Goal: Task Accomplishment & Management: Complete application form

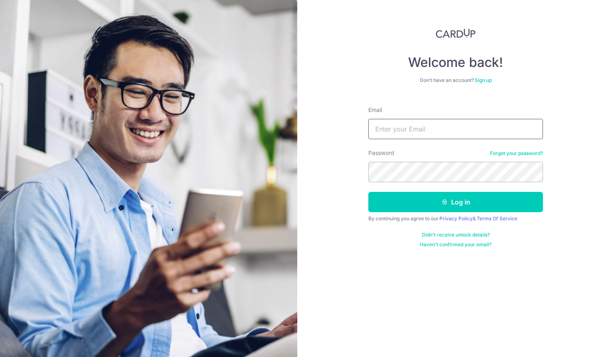
type input "[EMAIL_ADDRESS][DOMAIN_NAME]"
click at [456, 202] on button "Log in" at bounding box center [455, 202] width 175 height 20
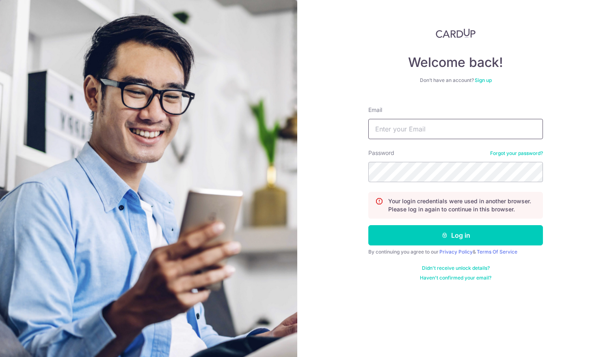
click at [428, 129] on input "Email" at bounding box center [455, 129] width 175 height 20
click at [487, 79] on link "Sign up" at bounding box center [483, 80] width 17 height 6
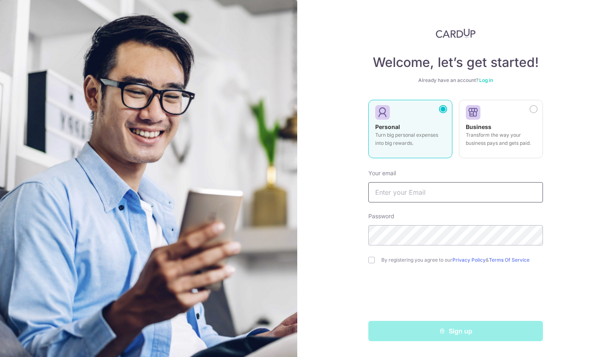
click at [411, 197] on input "text" at bounding box center [455, 192] width 175 height 20
type input "Velcro"
type input "[EMAIL_ADDRESS][DOMAIN_NAME]"
click at [373, 262] on input "checkbox" at bounding box center [371, 260] width 6 height 6
checkbox input "true"
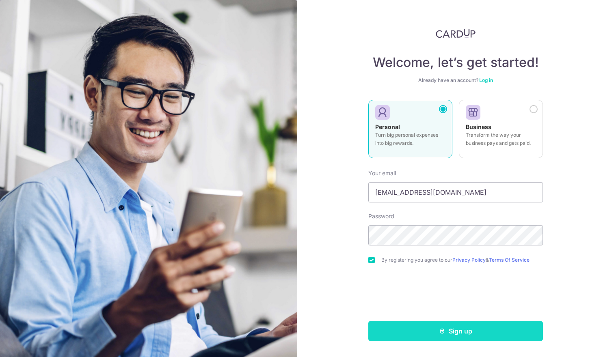
click at [454, 334] on button "Sign up" at bounding box center [455, 331] width 175 height 20
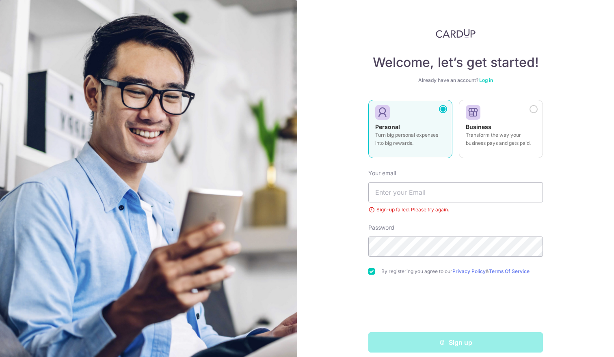
click at [488, 81] on link "Log in" at bounding box center [486, 80] width 14 height 6
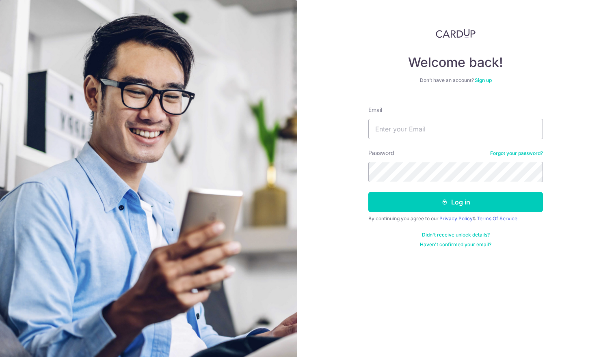
click at [487, 81] on link "Sign up" at bounding box center [483, 80] width 17 height 6
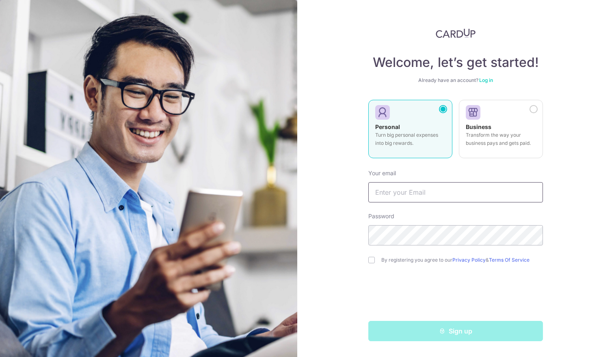
click at [424, 188] on input "text" at bounding box center [455, 192] width 175 height 20
type input "helcroz@me.com"
click at [422, 264] on div "By registering you agree to our Privacy Policy & Terms Of Service" at bounding box center [455, 260] width 175 height 10
click at [369, 260] on input "checkbox" at bounding box center [371, 260] width 6 height 6
checkbox input "true"
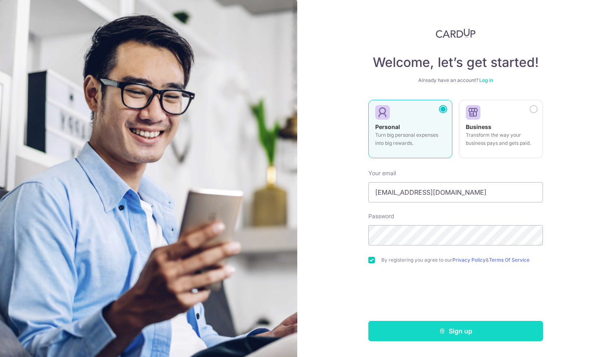
click at [458, 330] on button "Sign up" at bounding box center [455, 331] width 175 height 20
